Goal: Information Seeking & Learning: Find specific fact

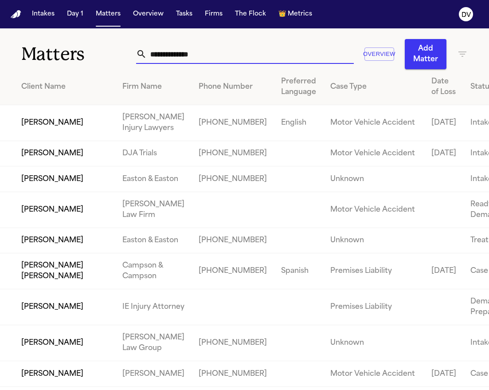
click at [233, 63] on input "text" at bounding box center [250, 54] width 207 height 20
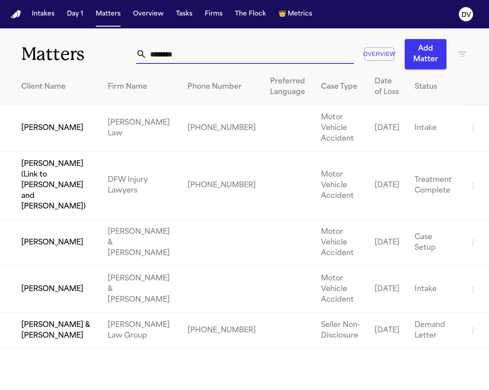
type input "********"
click at [71, 132] on td "James Chandler" at bounding box center [50, 128] width 101 height 47
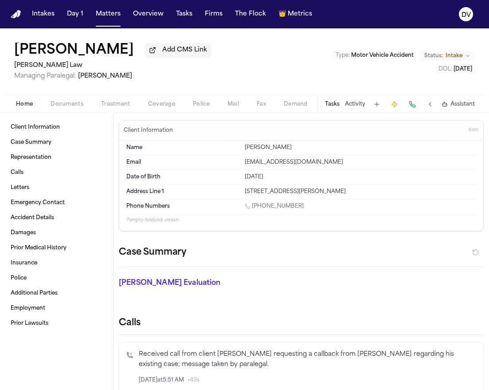
click at [80, 104] on span "Documents" at bounding box center [67, 104] width 33 height 7
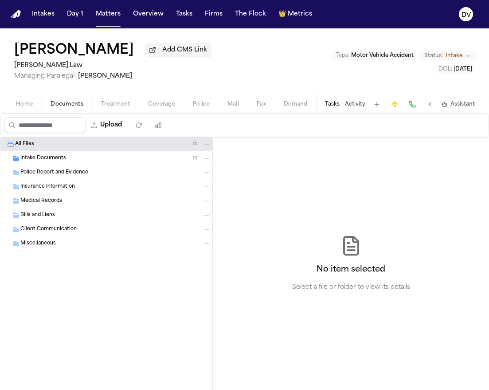
click at [86, 151] on div "All Files ( 1 )" at bounding box center [106, 144] width 212 height 14
click at [87, 162] on div "Intake Documents ( 1 )" at bounding box center [115, 158] width 190 height 8
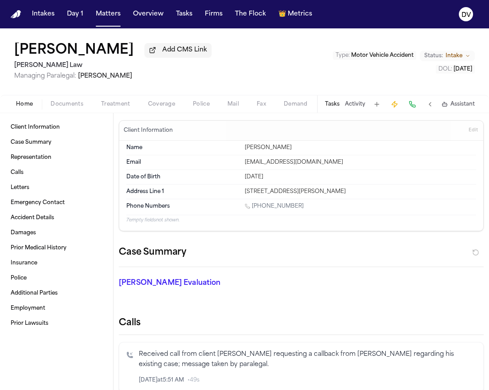
click at [19, 108] on span "Home" at bounding box center [24, 104] width 17 height 7
drag, startPoint x: 304, startPoint y: 209, endPoint x: 254, endPoint y: 212, distance: 50.2
click at [254, 211] on div "1 (470) 854-1565" at bounding box center [360, 207] width 231 height 8
copy link "(470) 854-1565"
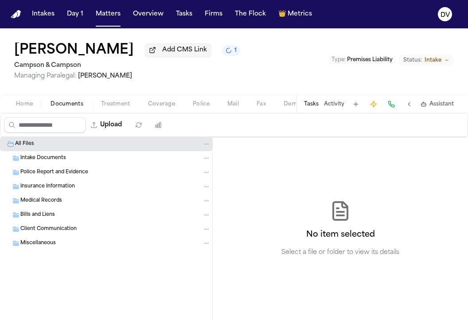
click at [47, 160] on span "Intake Documents" at bounding box center [43, 159] width 46 height 8
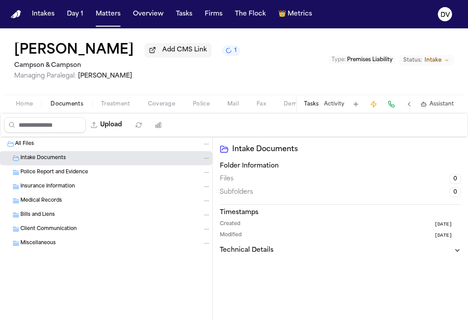
click at [55, 174] on span "Police Report and Evidence" at bounding box center [54, 173] width 68 height 8
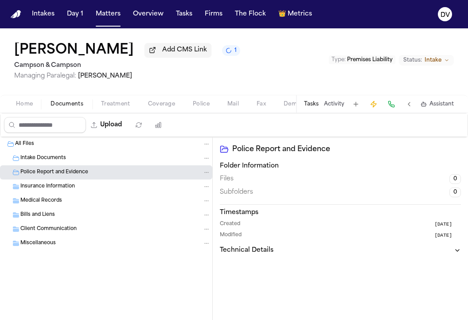
click at [62, 186] on span "Insurance Information" at bounding box center [47, 187] width 55 height 8
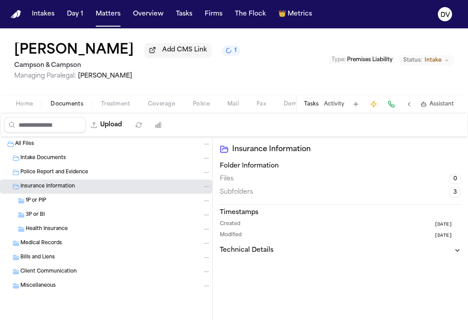
click at [70, 202] on div "1P or PIP" at bounding box center [118, 201] width 185 height 8
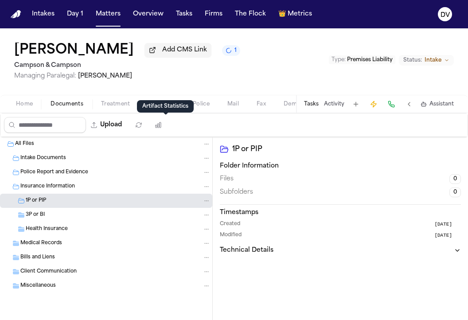
click at [170, 110] on div "Artifact Statistics Artifact Statistics" at bounding box center [165, 106] width 57 height 12
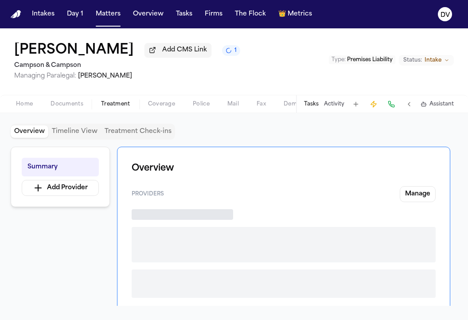
click at [108, 102] on span "Treatment" at bounding box center [115, 104] width 29 height 7
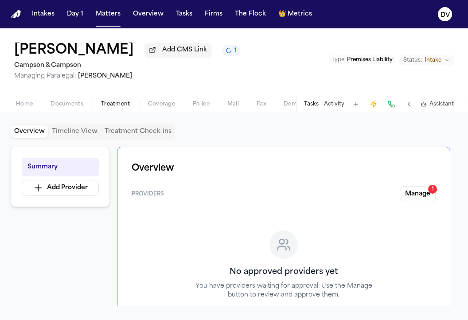
click at [28, 106] on span "Home" at bounding box center [24, 104] width 17 height 7
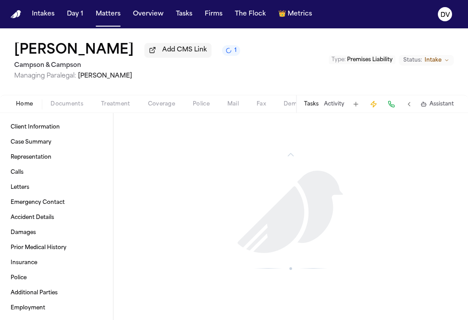
scroll to position [668, 0]
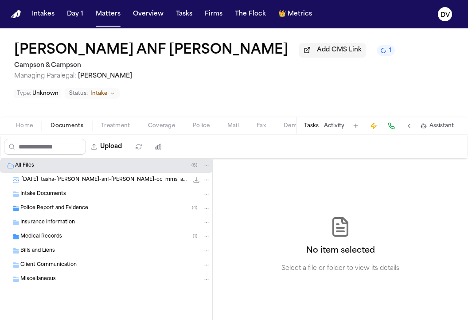
click at [125, 176] on span "2025-09-15_tasha-buskey-anf-elijiah-hoskins-cc_mms_attachment" at bounding box center [104, 180] width 167 height 8
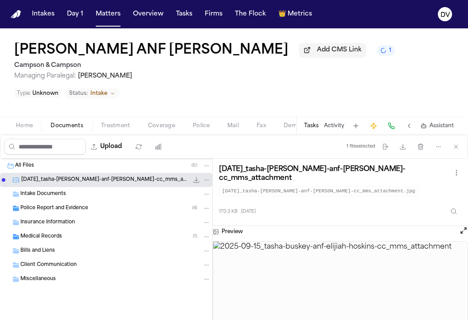
click at [48, 187] on div "Intake Documents" at bounding box center [106, 194] width 212 height 14
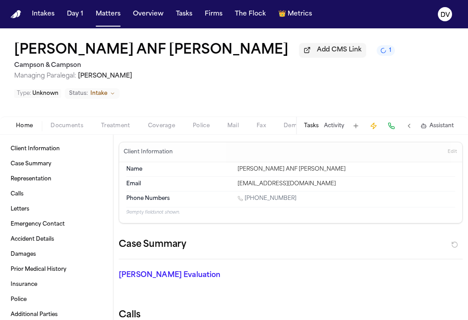
click at [24, 122] on span "Home" at bounding box center [24, 125] width 17 height 7
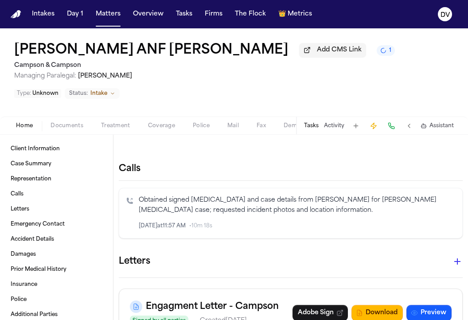
scroll to position [141, 0]
